Goal: Task Accomplishment & Management: Manage account settings

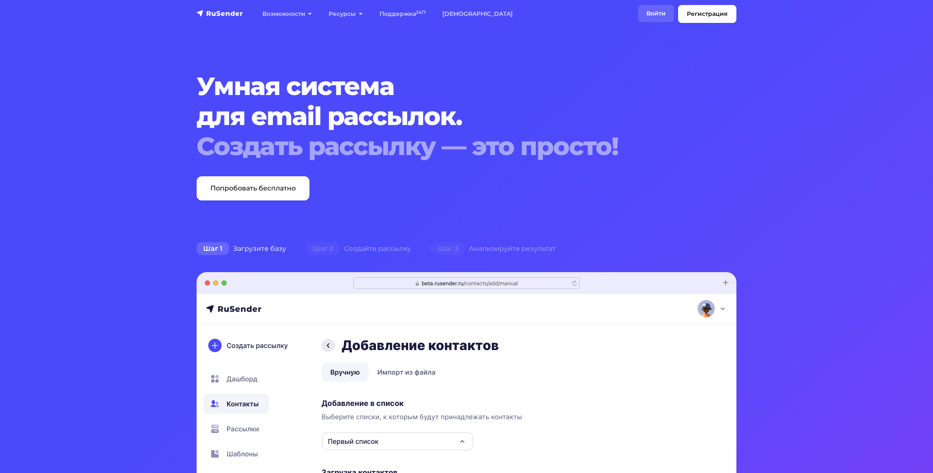
click at [657, 8] on link "Войти" at bounding box center [656, 13] width 36 height 17
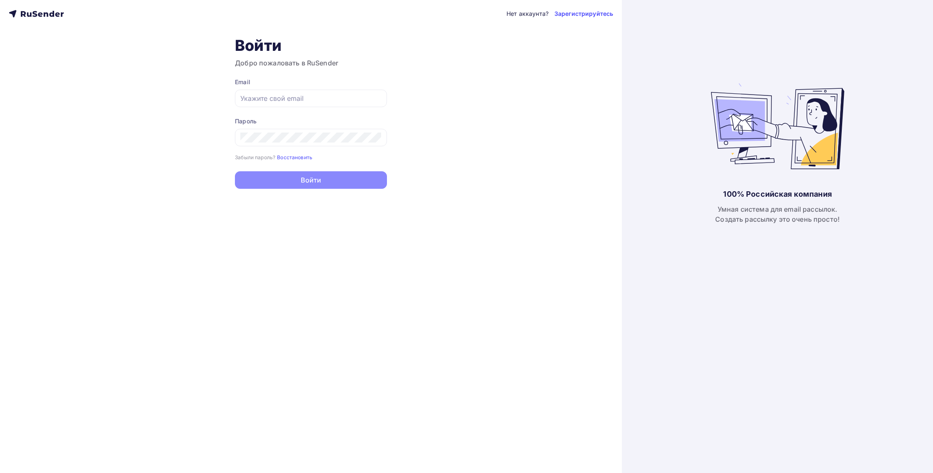
type input "[EMAIL_ADDRESS][DOMAIN_NAME]"
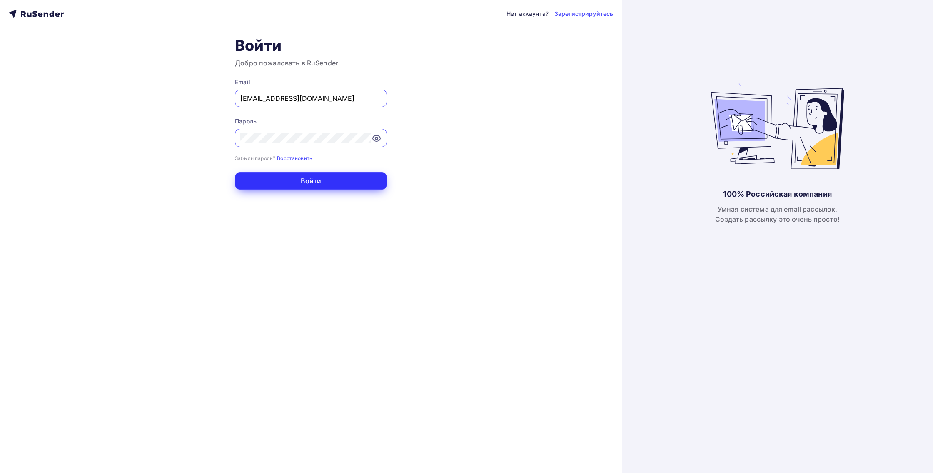
click at [300, 181] on button "Войти" at bounding box center [311, 180] width 152 height 17
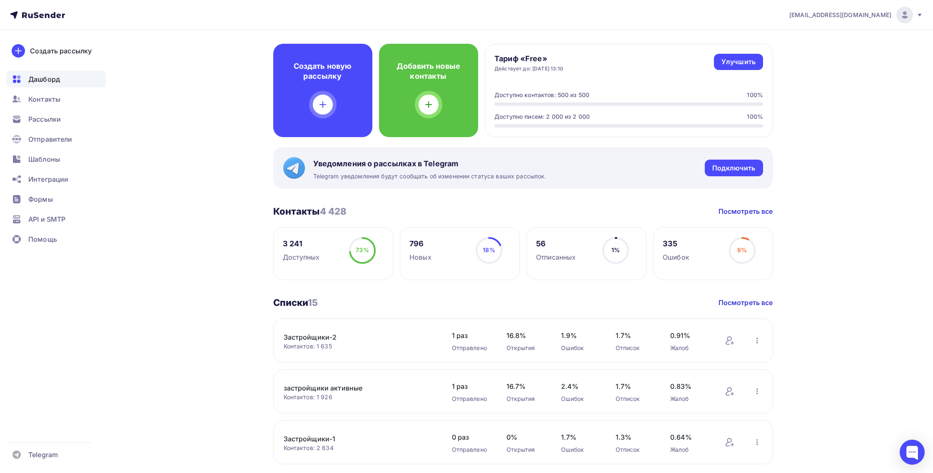
scroll to position [27, 0]
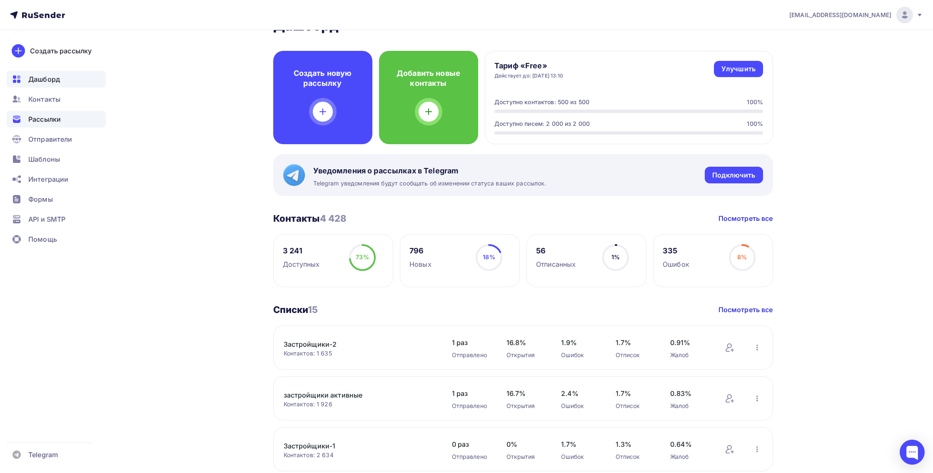
click at [34, 117] on span "Рассылки" at bounding box center [44, 119] width 32 height 10
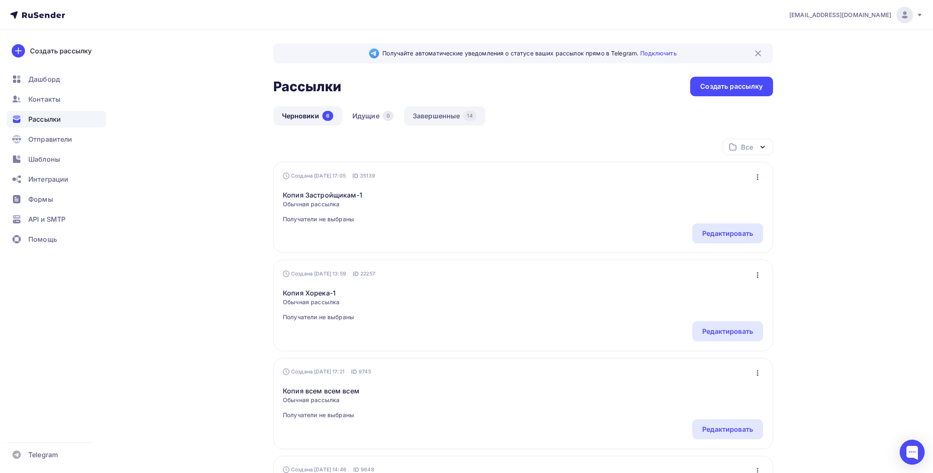
click at [439, 118] on link "Завершенные 14" at bounding box center [444, 115] width 81 height 19
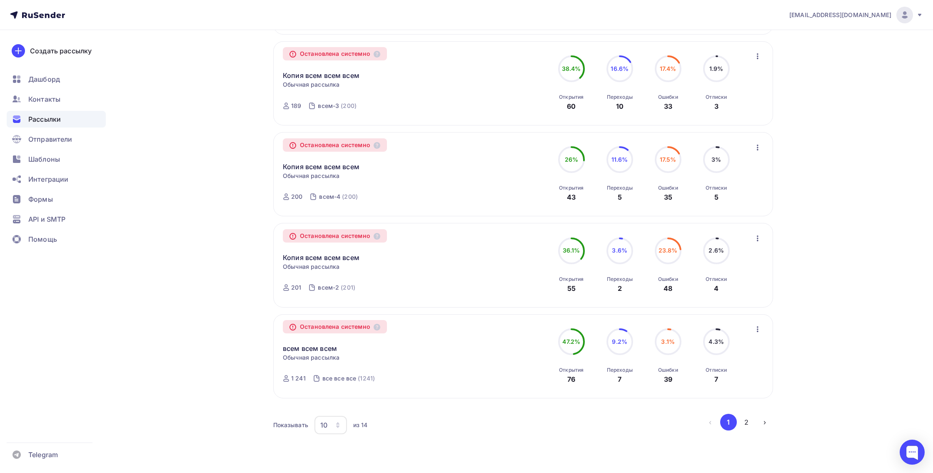
scroll to position [695, 0]
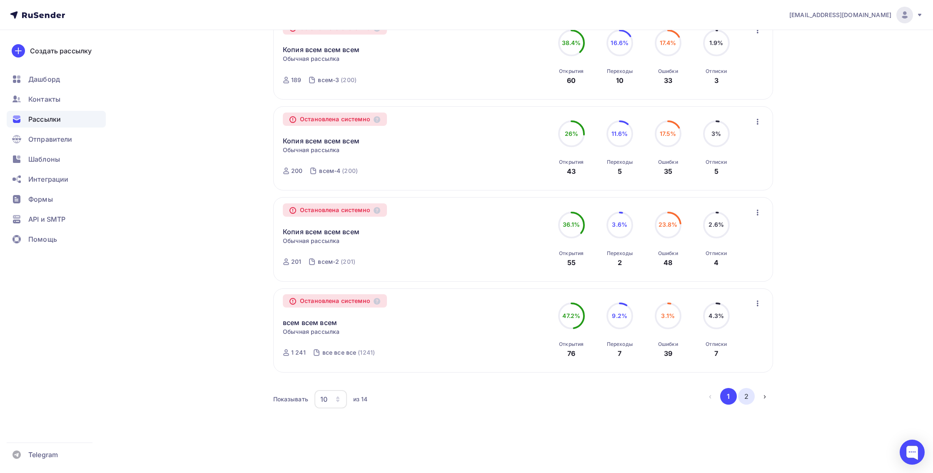
click at [749, 397] on button "2" at bounding box center [746, 396] width 17 height 17
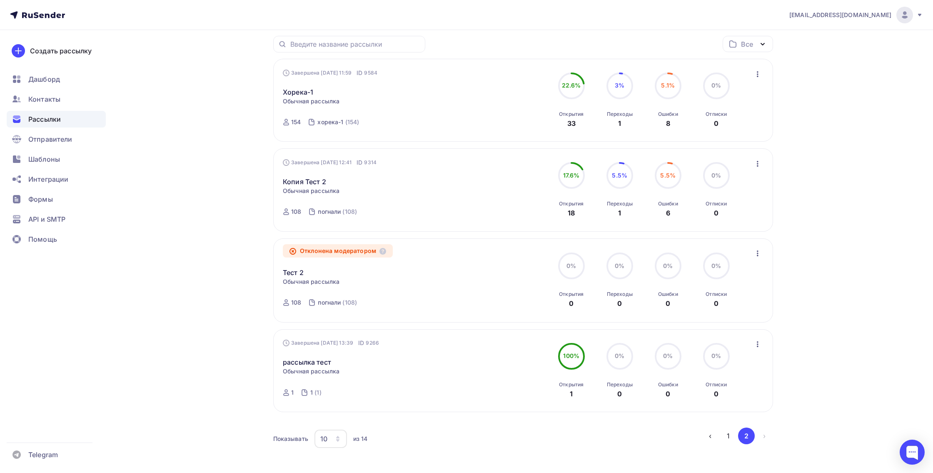
scroll to position [103, 0]
click at [726, 436] on button "1" at bounding box center [728, 435] width 17 height 17
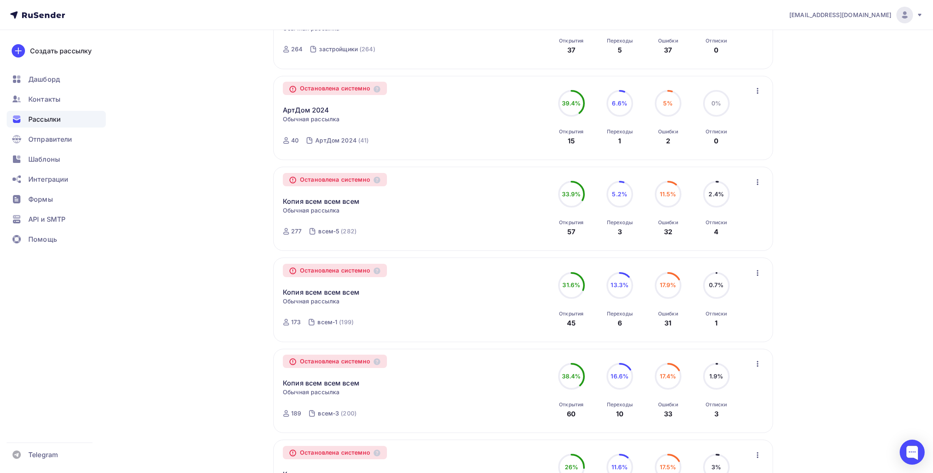
scroll to position [356, 0]
click at [453, 210] on div "Остановлена системно Копия всем всем всем Копировать в новую Обычная рассылка З…" at bounding box center [378, 210] width 190 height 65
click at [320, 207] on link "Копия всем всем всем" at bounding box center [321, 202] width 77 height 10
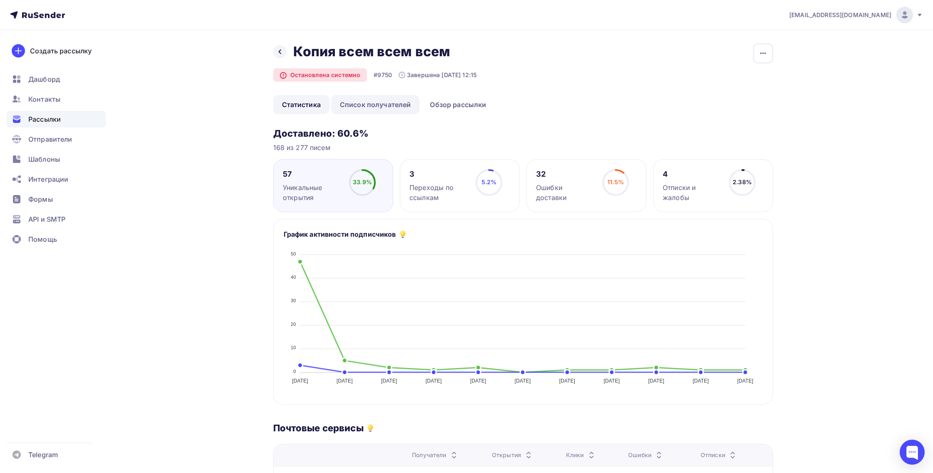
click at [394, 103] on link "Список получателей" at bounding box center [375, 104] width 89 height 19
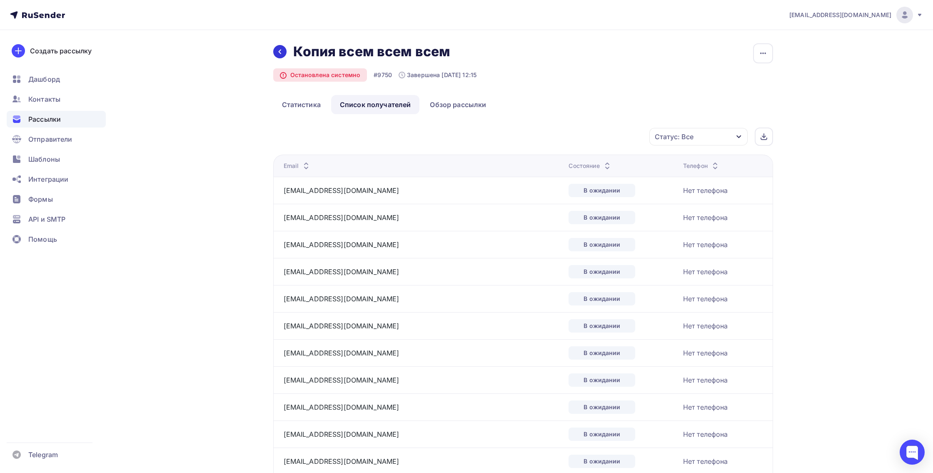
click at [276, 52] on div at bounding box center [279, 51] width 13 height 13
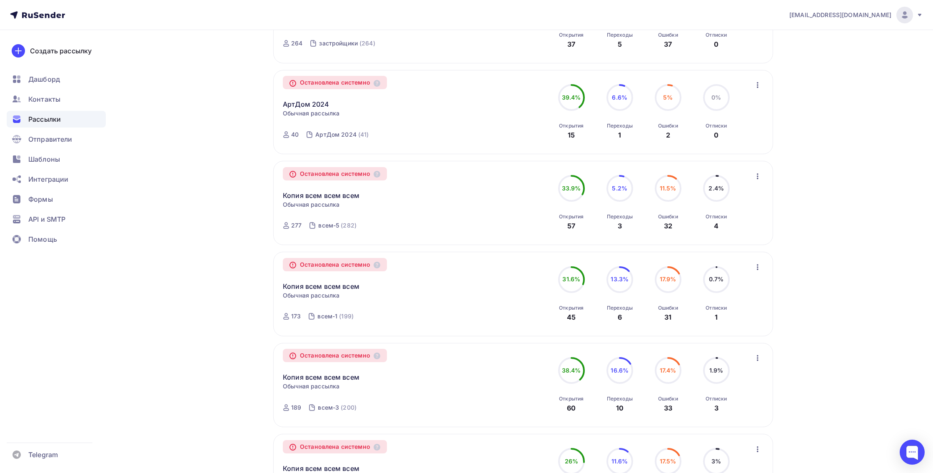
scroll to position [363, 0]
click at [341, 198] on link "Копия всем всем всем" at bounding box center [321, 195] width 77 height 10
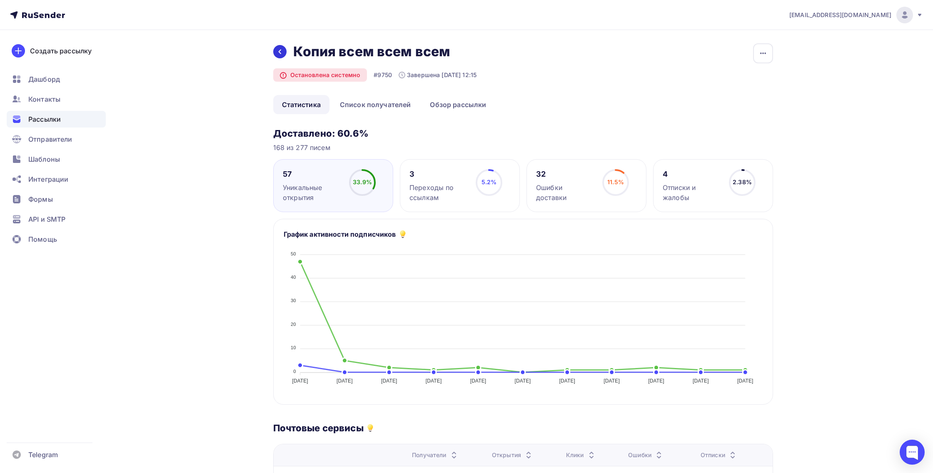
click at [278, 50] on icon at bounding box center [279, 51] width 7 height 7
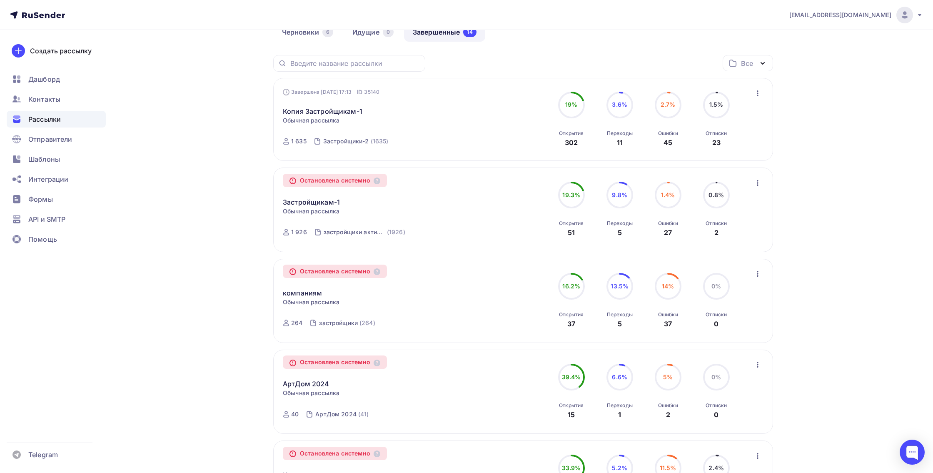
scroll to position [83, 0]
click at [304, 292] on link "компаниям" at bounding box center [302, 293] width 39 height 10
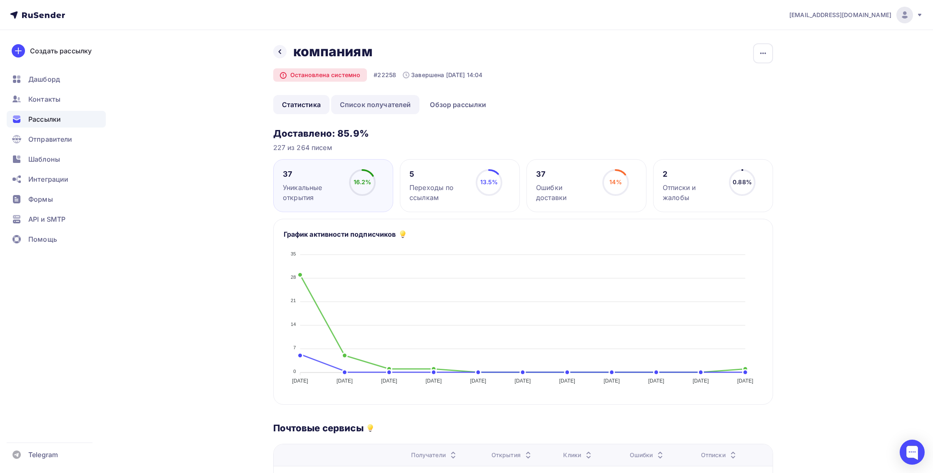
click at [387, 106] on link "Список получателей" at bounding box center [375, 104] width 89 height 19
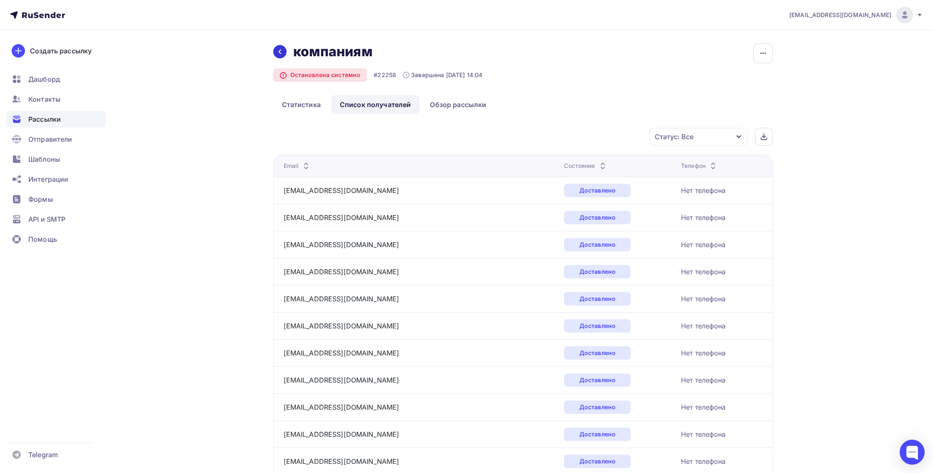
click at [279, 50] on icon at bounding box center [279, 51] width 7 height 7
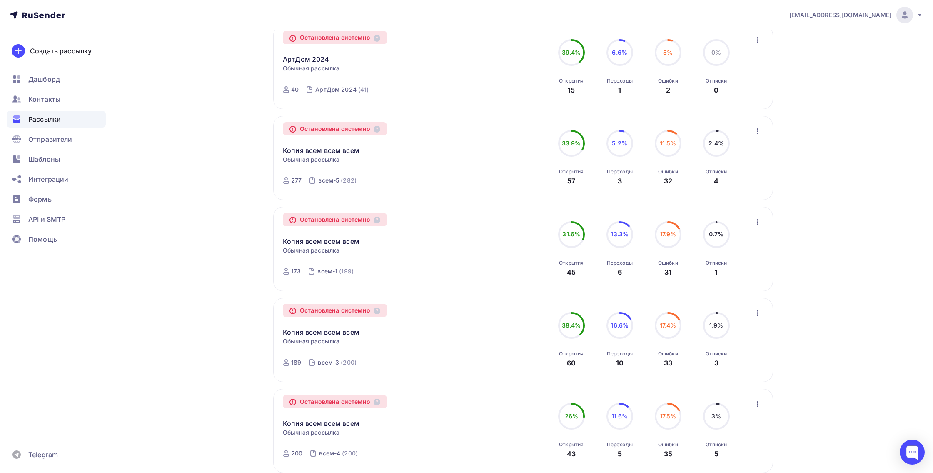
scroll to position [408, 0]
click at [320, 246] on link "Копия всем всем всем" at bounding box center [321, 241] width 77 height 10
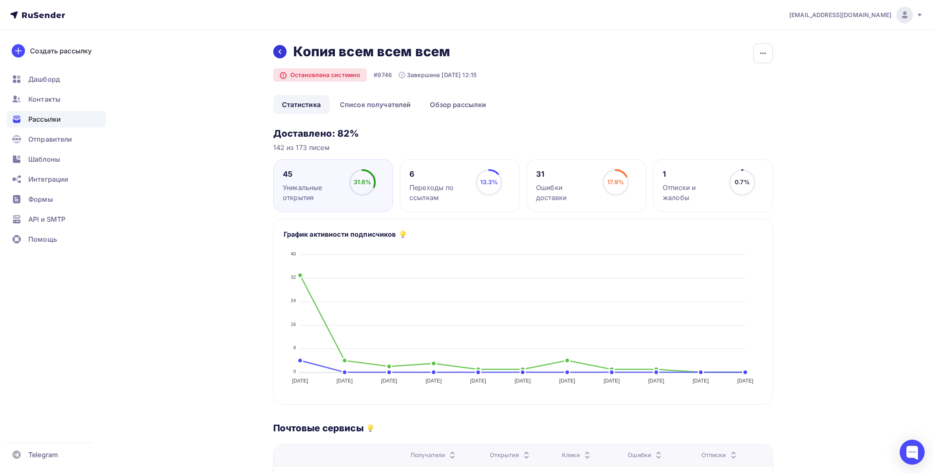
click at [280, 51] on icon at bounding box center [279, 51] width 7 height 7
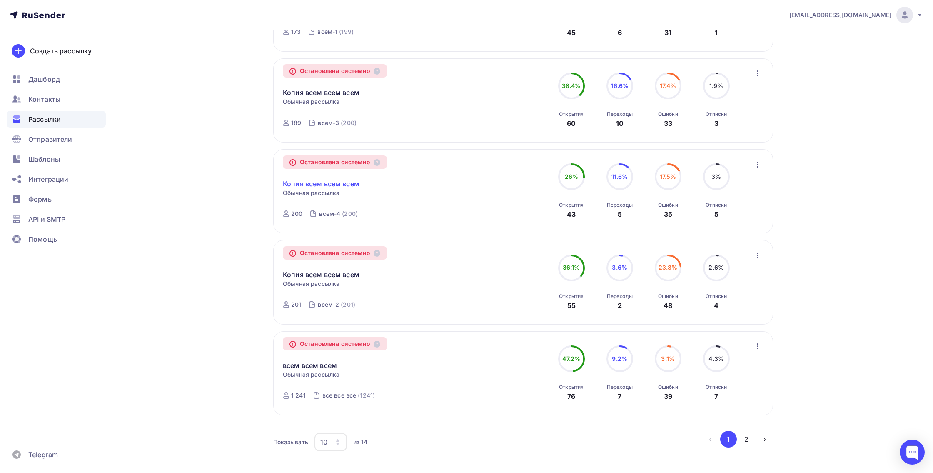
scroll to position [651, 0]
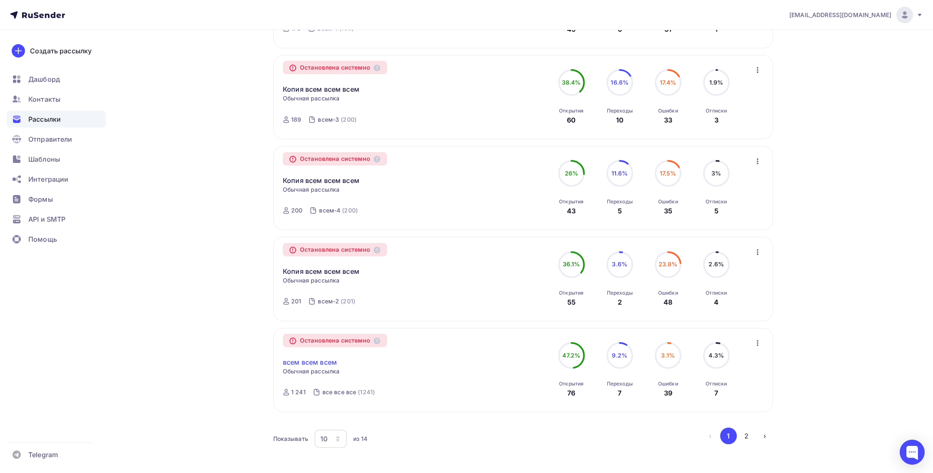
click at [324, 365] on link "всем всем всем" at bounding box center [310, 362] width 54 height 10
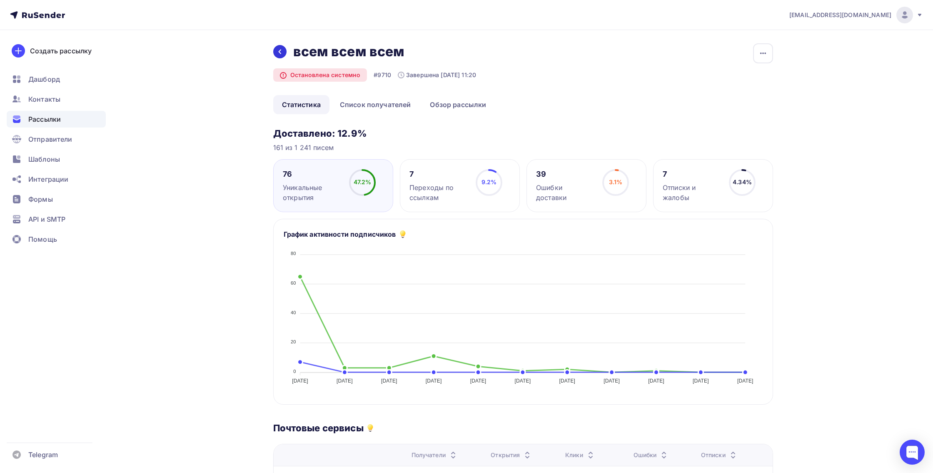
click at [280, 50] on icon at bounding box center [279, 52] width 3 height 5
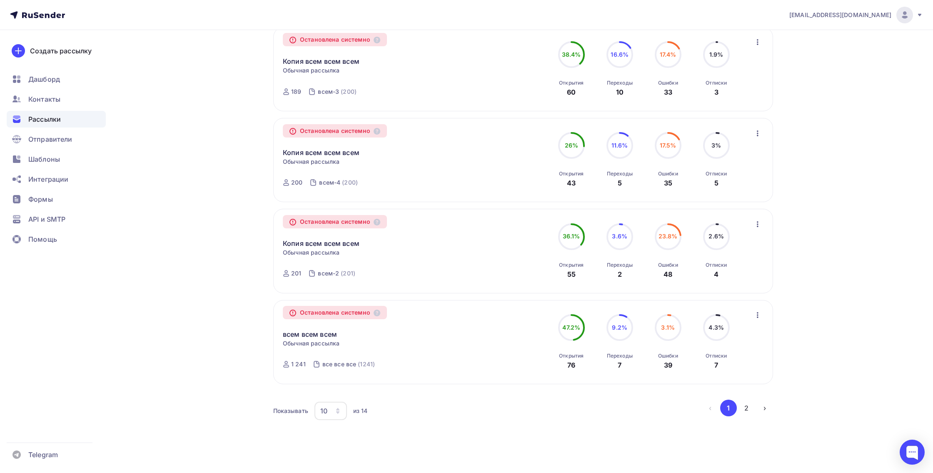
scroll to position [679, 0]
click at [311, 338] on link "всем всем всем" at bounding box center [310, 334] width 54 height 10
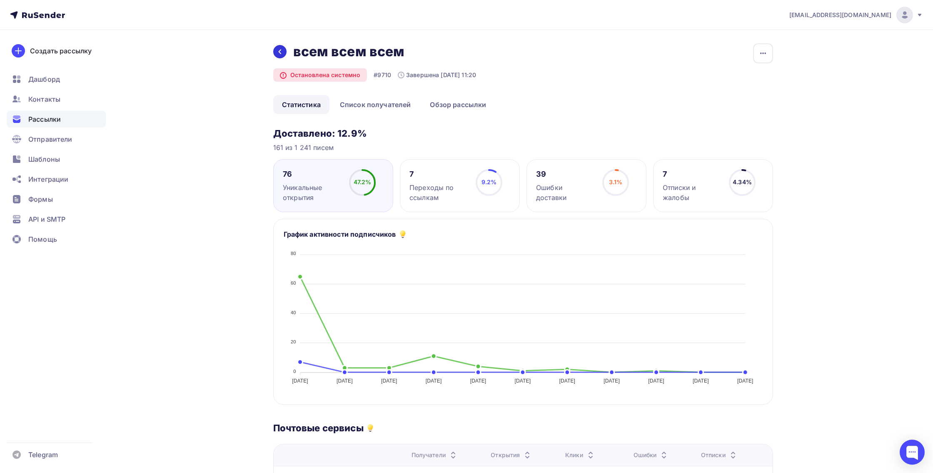
click at [277, 51] on icon at bounding box center [279, 51] width 7 height 7
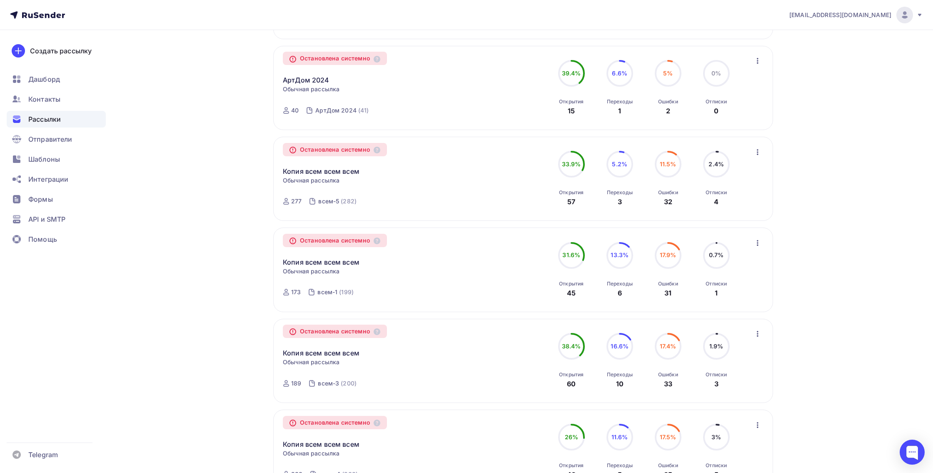
scroll to position [386, 0]
